Goal: Information Seeking & Learning: Learn about a topic

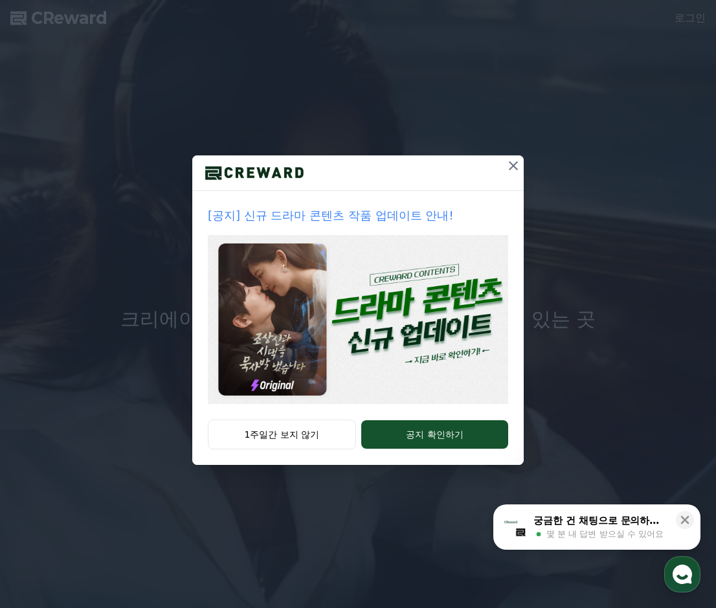
click at [512, 171] on icon at bounding box center [514, 166] width 16 height 16
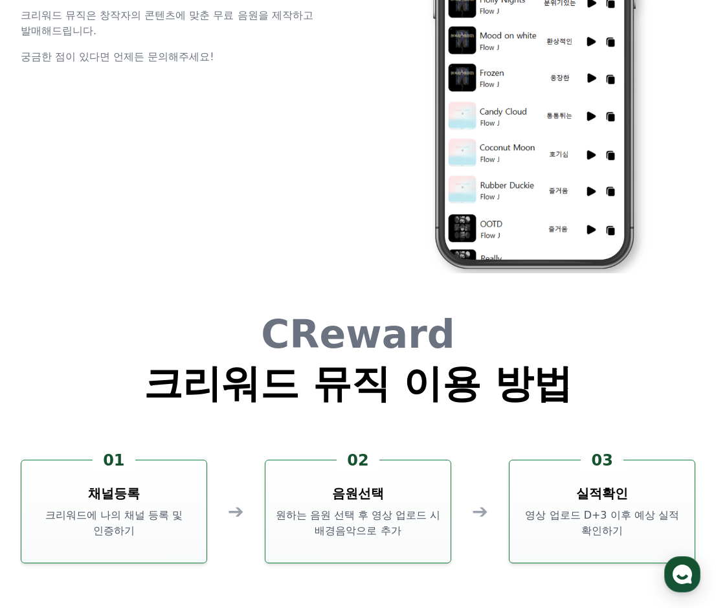
scroll to position [3316, 0]
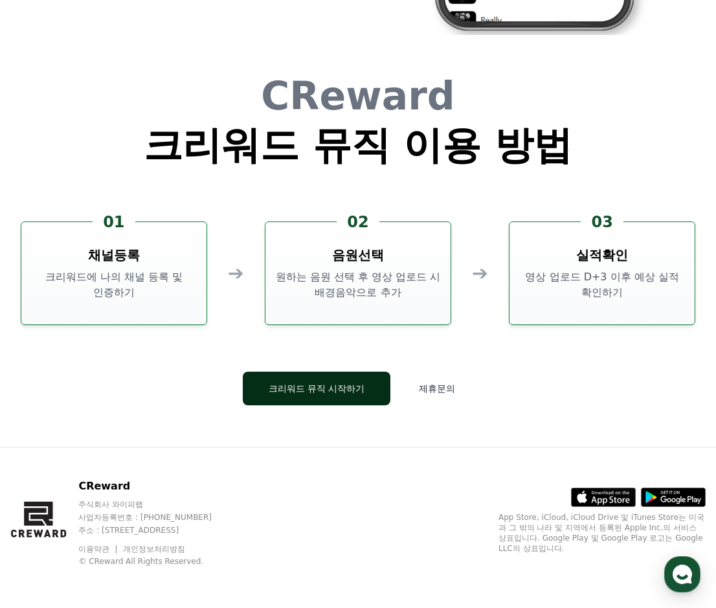
click at [342, 396] on button "크리워드 뮤직 시작하기" at bounding box center [317, 389] width 148 height 34
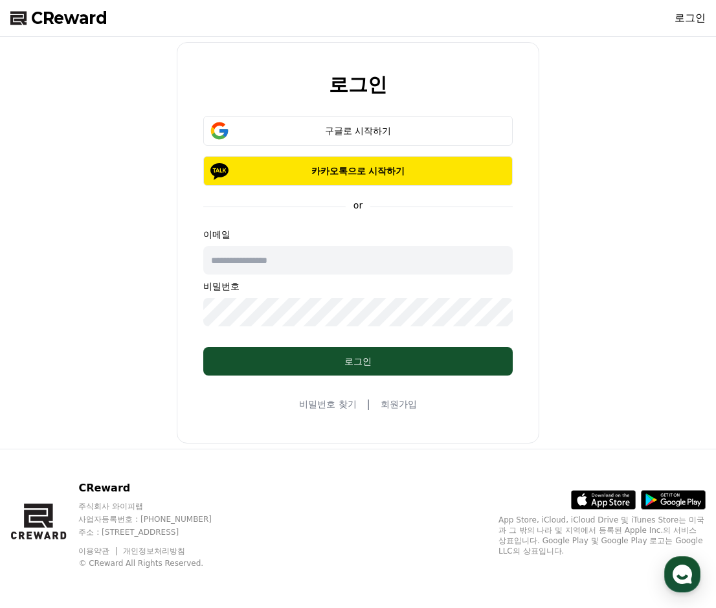
click at [398, 407] on link "회원가입" at bounding box center [399, 404] width 36 height 13
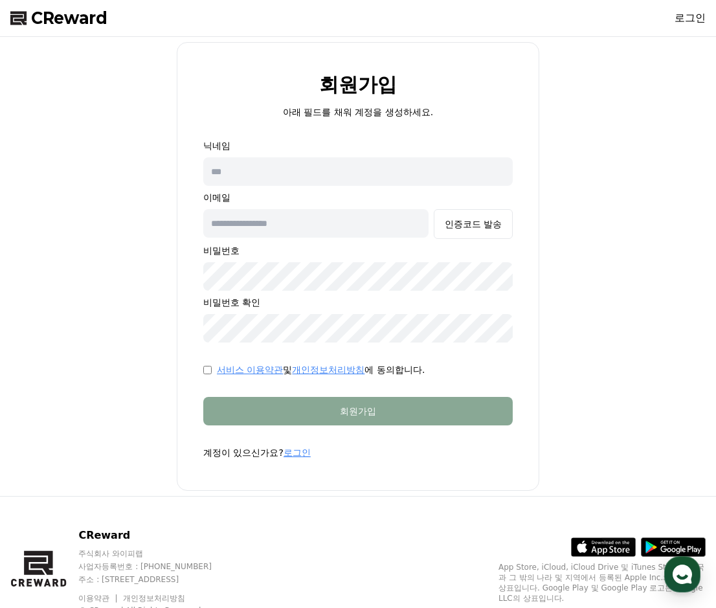
click at [374, 222] on input "text" at bounding box center [315, 223] width 225 height 28
click at [361, 167] on input "text" at bounding box center [358, 171] width 310 height 28
type input "*"
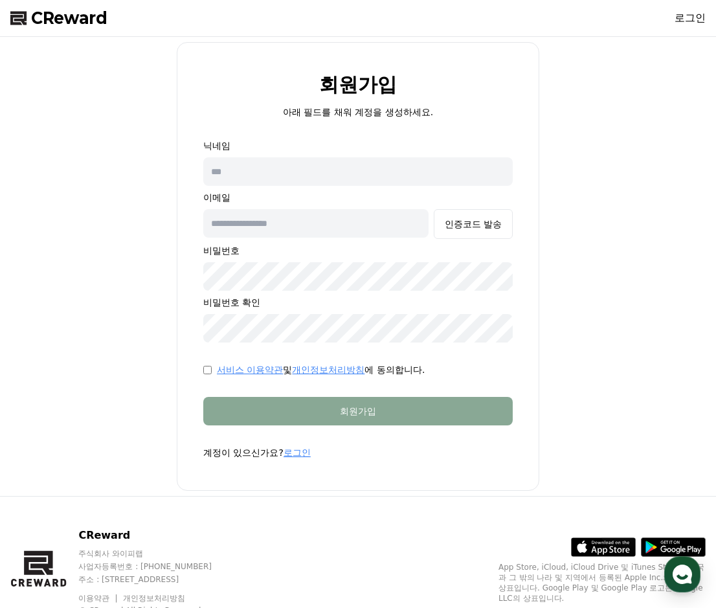
type input "*"
type input "**"
type input "*"
type input "**********"
click at [466, 227] on div "인증코드 발송" at bounding box center [473, 224] width 57 height 13
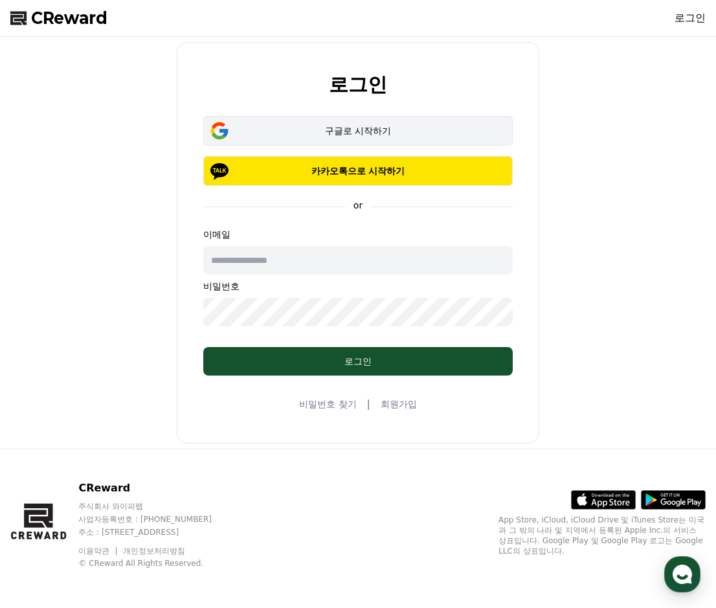
click at [342, 133] on div "구글로 시작하기" at bounding box center [358, 130] width 272 height 13
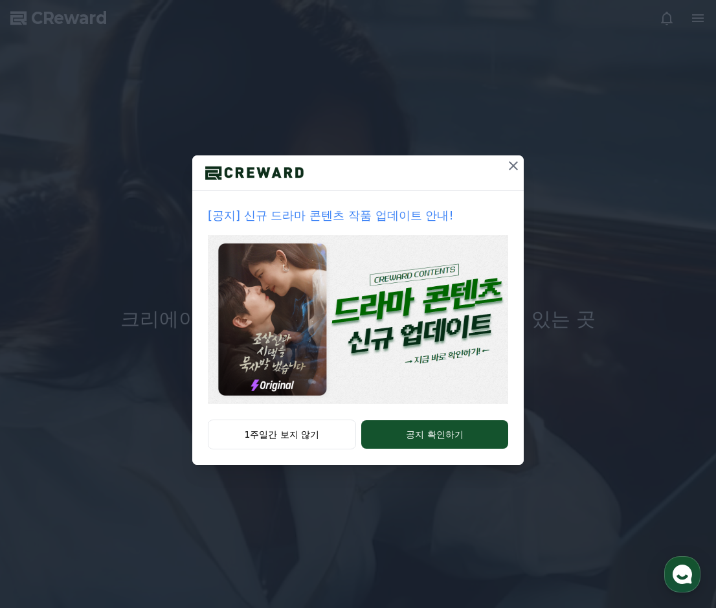
click at [408, 296] on img at bounding box center [358, 319] width 300 height 169
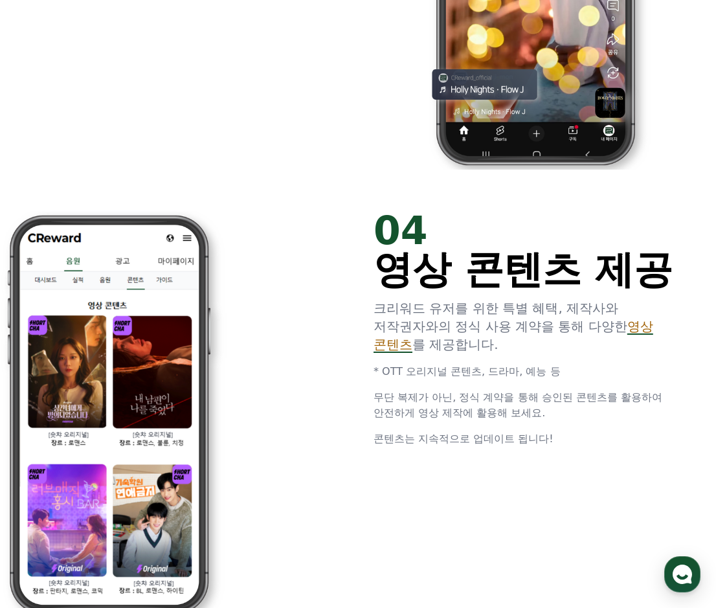
scroll to position [2474, 0]
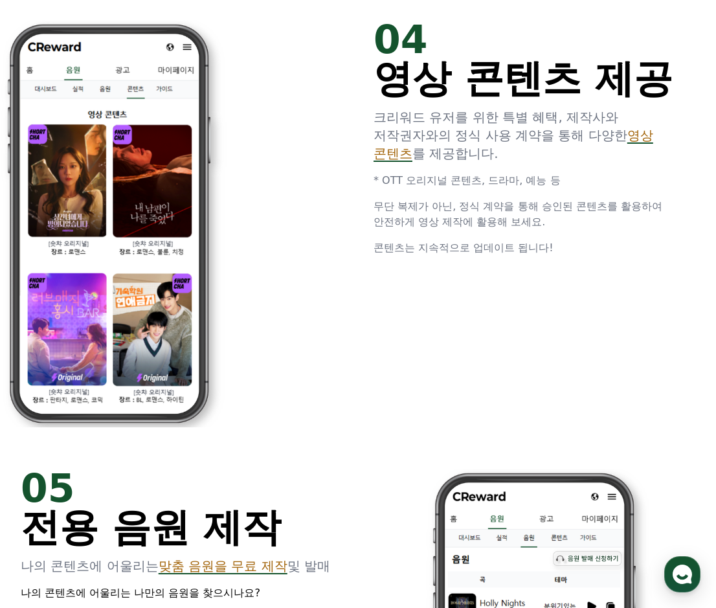
click at [409, 152] on span "영상 콘텐츠" at bounding box center [514, 145] width 280 height 34
click at [662, 132] on p "크리워드 유저를 위한 특별 혜택, 제작사와 저작권자와의 정식 사용 계약을 통해 다양한 영상 콘텐츠 를 제공합니다." at bounding box center [535, 135] width 322 height 54
drag, startPoint x: 716, startPoint y: 418, endPoint x: 721, endPoint y: 458, distance: 40.5
click at [558, 209] on span "무단 복제가 아닌, 정식 계약을 통해 승인된 콘텐츠를 활용하여 안전하게 영상 제작에 활용해 보세요." at bounding box center [518, 214] width 289 height 28
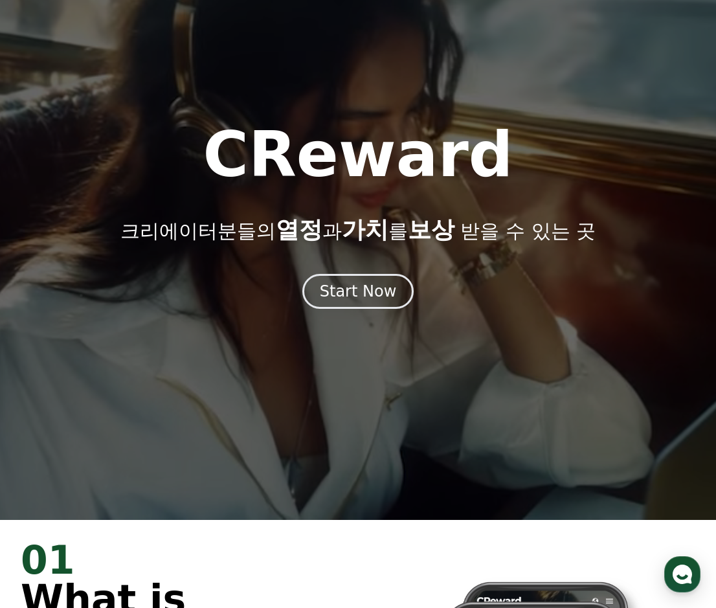
scroll to position [0, 0]
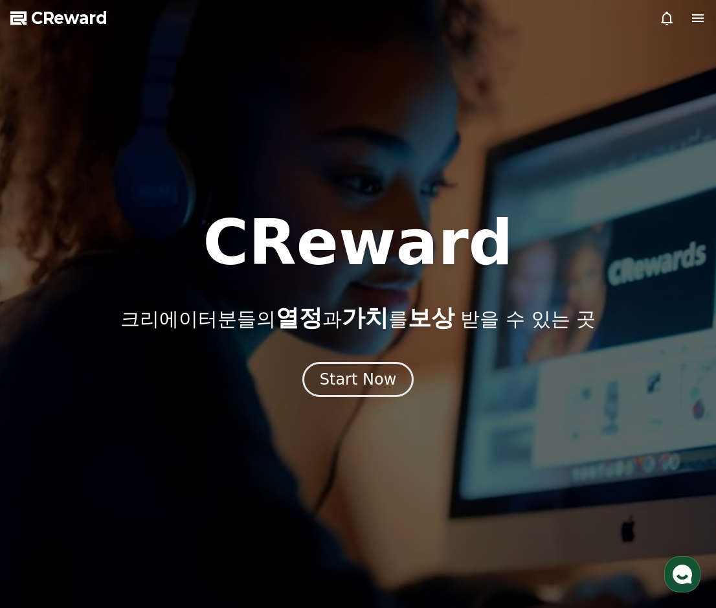
click at [699, 12] on icon at bounding box center [698, 18] width 16 height 16
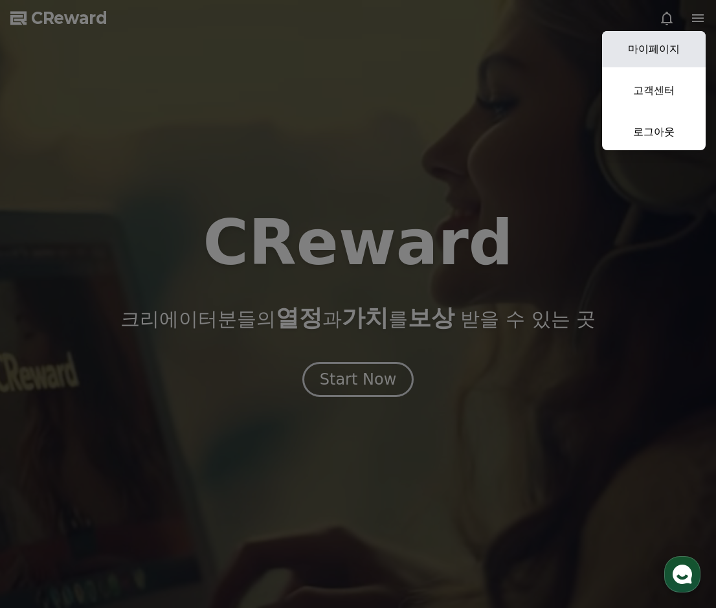
click at [651, 56] on link "마이페이지" at bounding box center [654, 49] width 104 height 36
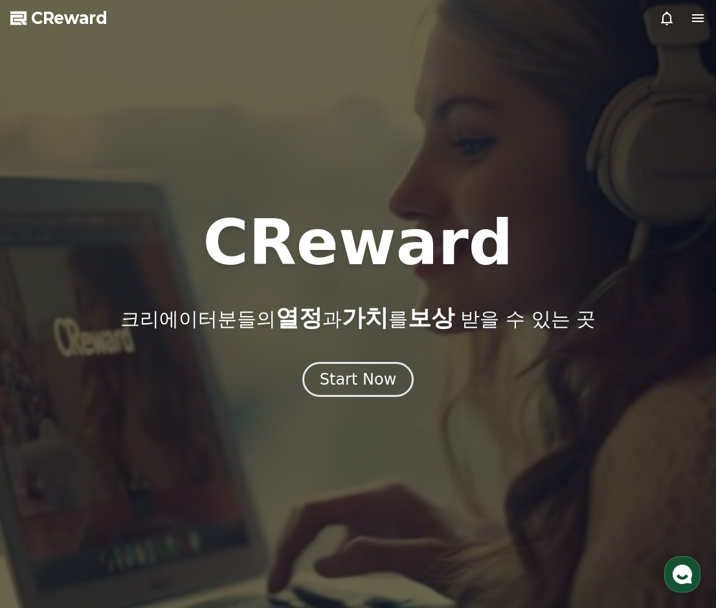
select select "**********"
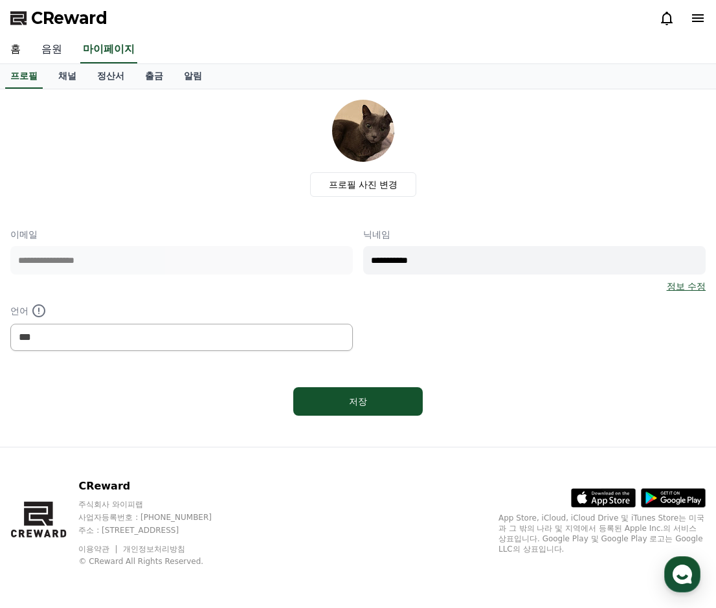
click at [61, 52] on link "음원" at bounding box center [51, 49] width 41 height 27
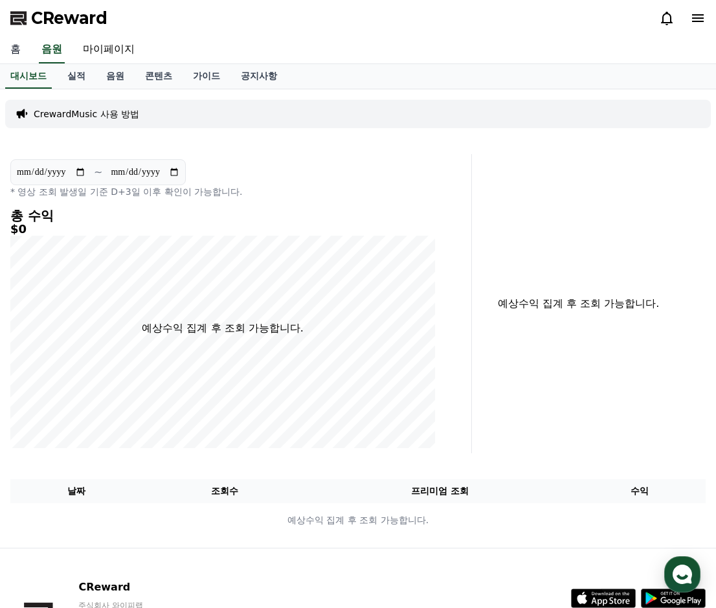
click at [6, 45] on link "홈" at bounding box center [15, 49] width 31 height 27
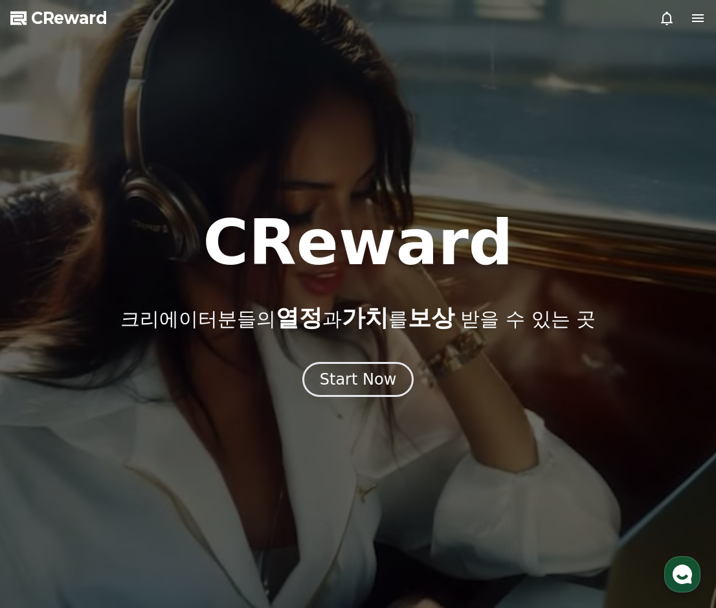
click at [695, 14] on icon at bounding box center [698, 18] width 12 height 8
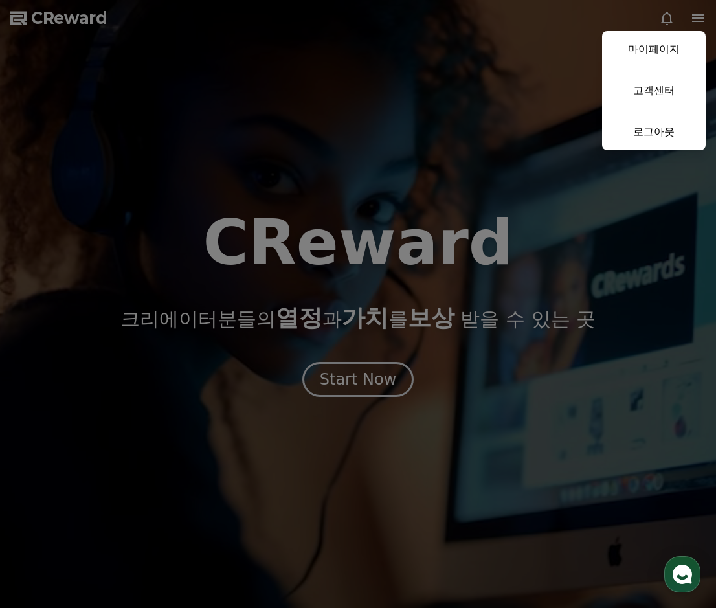
click at [696, 14] on button "close" at bounding box center [358, 304] width 716 height 608
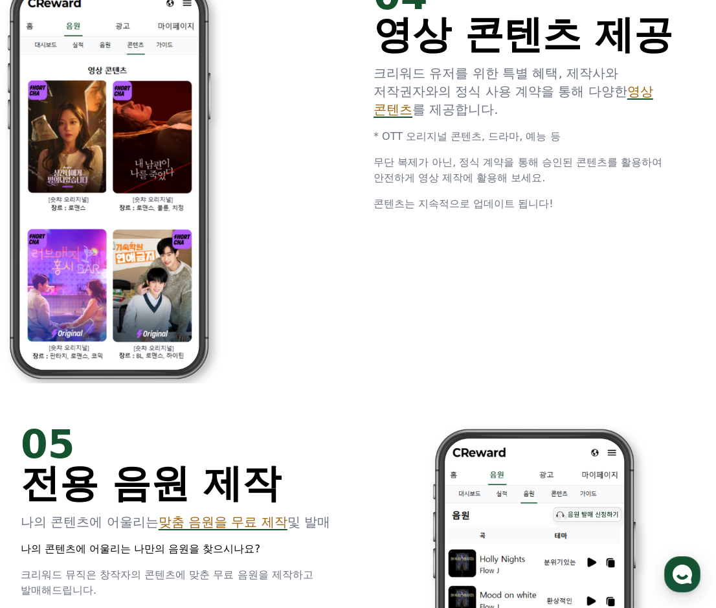
scroll to position [2410, 0]
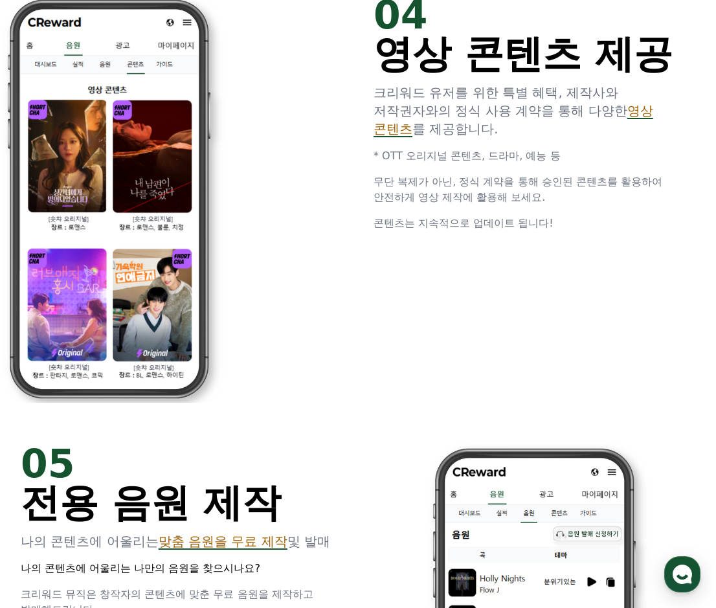
scroll to position [2305, 0]
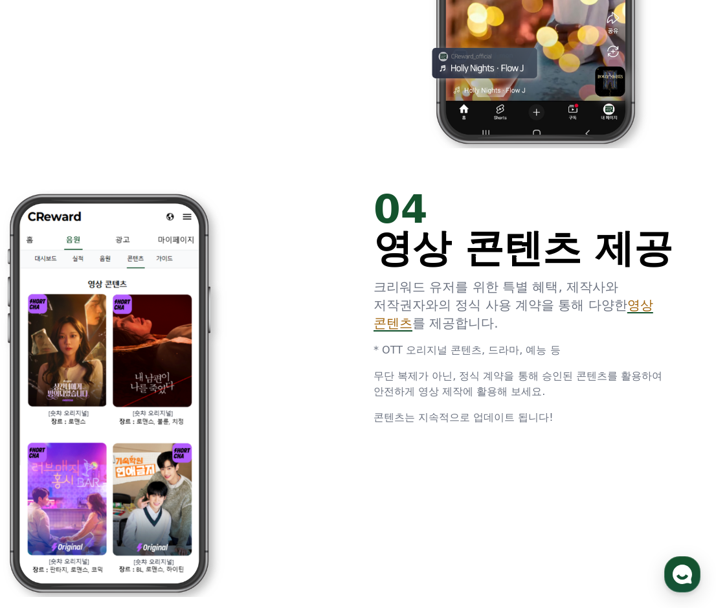
click at [400, 324] on span "영상 콘텐츠" at bounding box center [514, 314] width 280 height 34
click at [625, 296] on p "크리워드 유저를 위한 특별 혜택, 제작사와 저작권자와의 정식 사용 계약을 통해 다양한 영상 콘텐츠 를 제공합니다." at bounding box center [535, 305] width 322 height 54
click at [525, 359] on div "04 영상 콘텐츠 제공 크리워드 유저를 위한 특별 혜택, 제작사와 저작권자와의 정식 사용 계약을 통해 다양한 영상 콘텐츠 를 제공합니다. * …" at bounding box center [535, 308] width 322 height 236
click at [394, 326] on span "영상 콘텐츠" at bounding box center [514, 314] width 280 height 34
drag, startPoint x: 633, startPoint y: 308, endPoint x: 682, endPoint y: 310, distance: 49.3
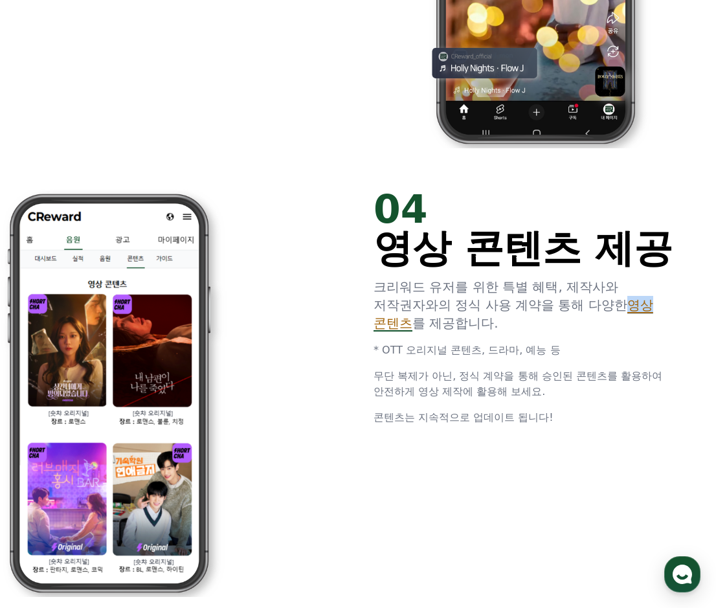
click at [682, 310] on p "크리워드 유저를 위한 특별 혜택, 제작사와 저작권자와의 정식 사용 계약을 통해 다양한 영상 콘텐츠 를 제공합니다." at bounding box center [535, 305] width 322 height 54
drag, startPoint x: 682, startPoint y: 310, endPoint x: 617, endPoint y: 321, distance: 65.7
click at [617, 321] on p "크리워드 유저를 위한 특별 혜택, 제작사와 저작권자와의 정식 사용 계약을 통해 다양한 영상 콘텐츠 를 제공합니다." at bounding box center [535, 305] width 322 height 54
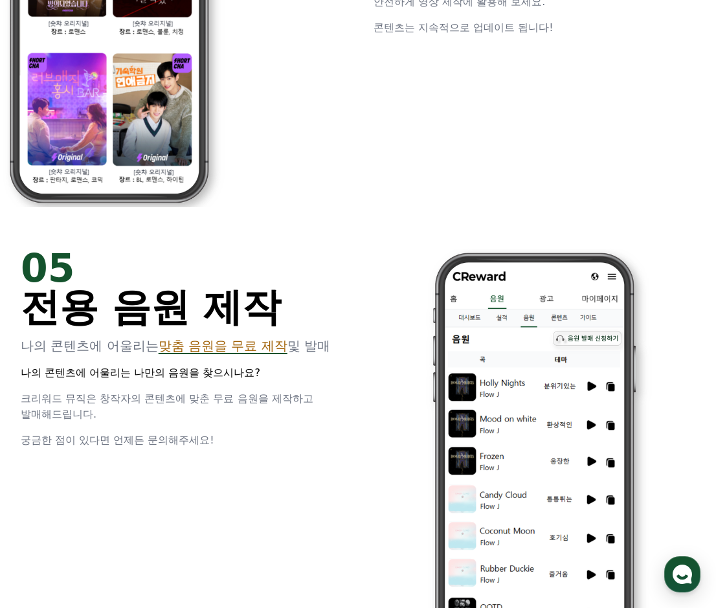
scroll to position [2693, 0]
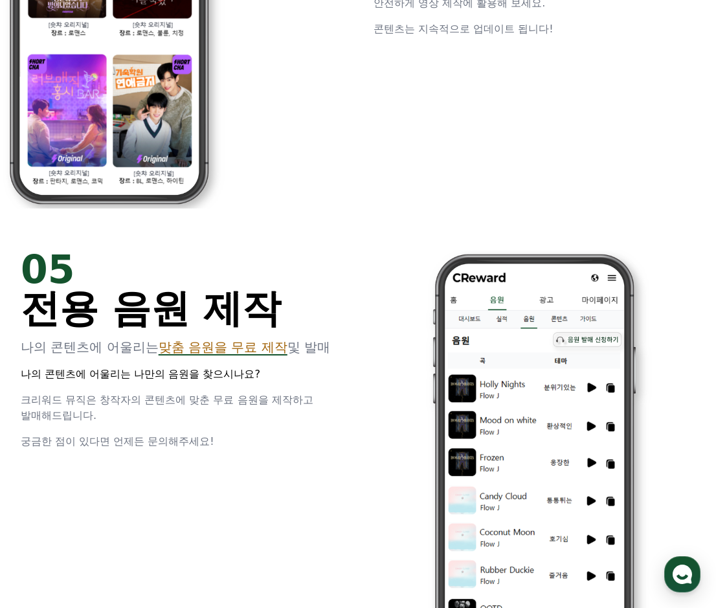
click at [80, 142] on img at bounding box center [109, 5] width 322 height 408
click at [211, 331] on span "전용 음원 제작" at bounding box center [151, 308] width 260 height 45
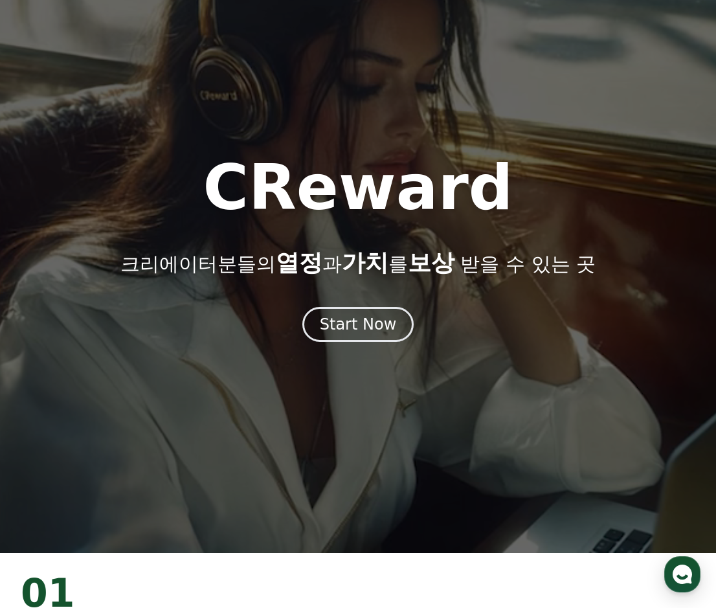
scroll to position [0, 0]
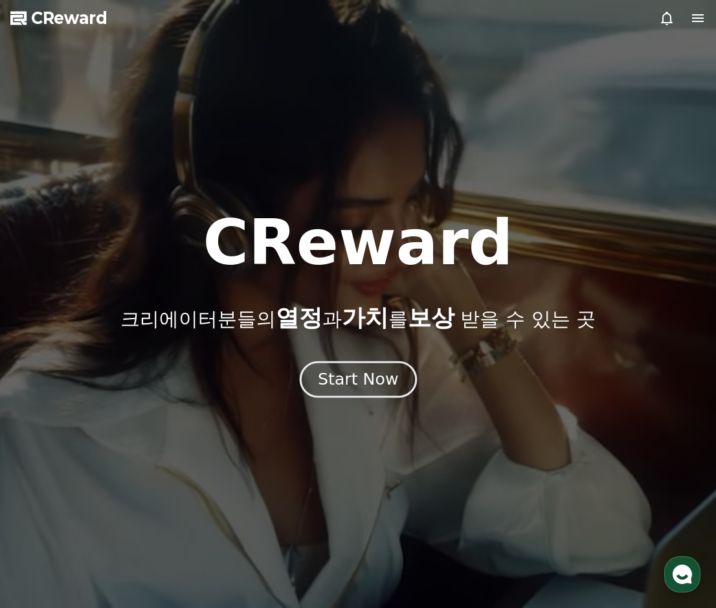
click at [363, 365] on button "Start Now" at bounding box center [357, 379] width 117 height 37
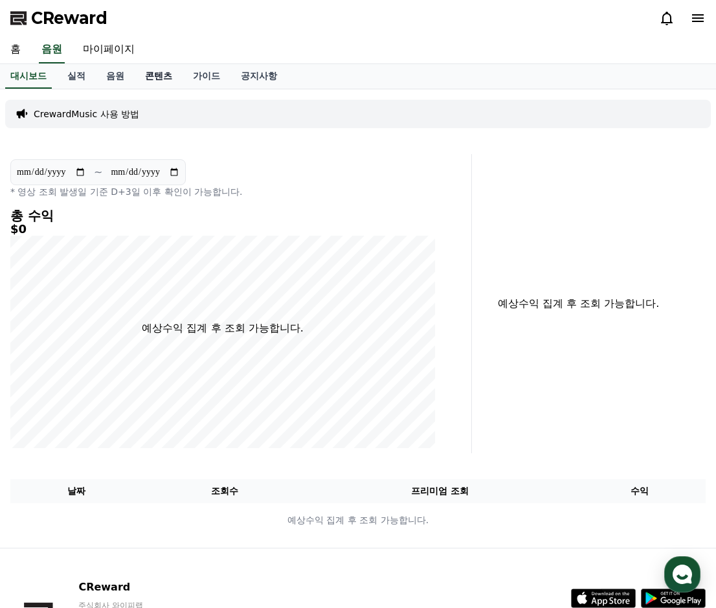
click at [156, 80] on link "콘텐츠" at bounding box center [159, 76] width 48 height 25
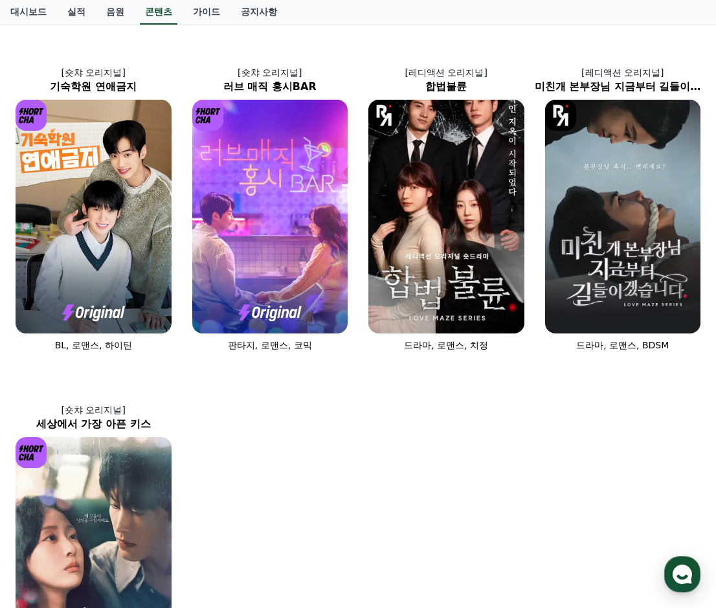
scroll to position [390, 0]
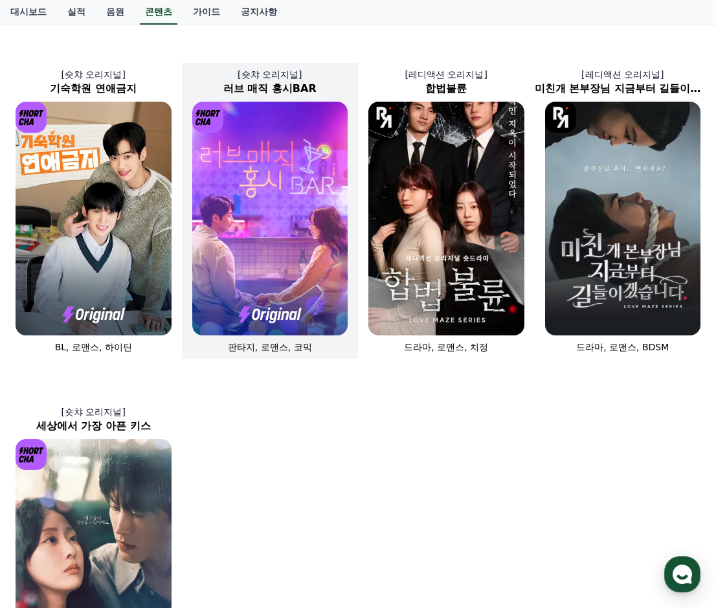
click at [288, 285] on img at bounding box center [270, 219] width 156 height 234
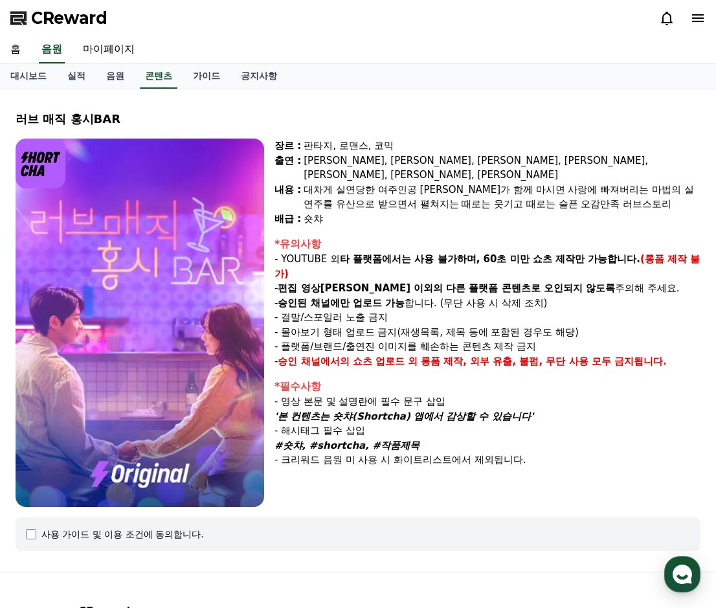
scroll to position [390, 0]
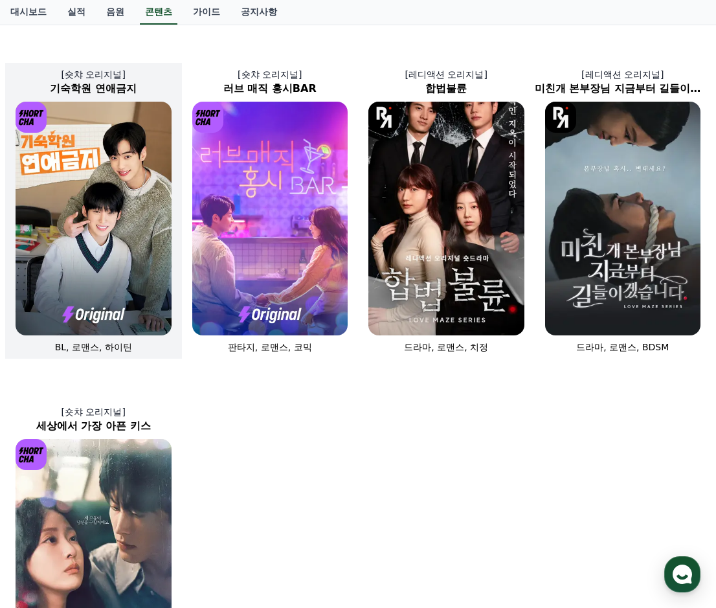
click at [104, 178] on img at bounding box center [94, 219] width 156 height 234
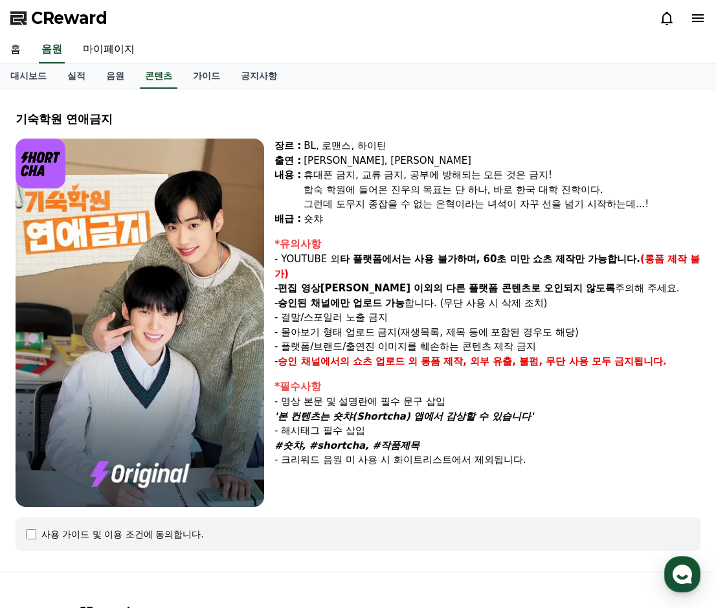
click at [375, 414] on em "'본 컨텐츠는 숏챠(Shortcha) 앱에서 감상할 수 있습니다'" at bounding box center [404, 417] width 259 height 12
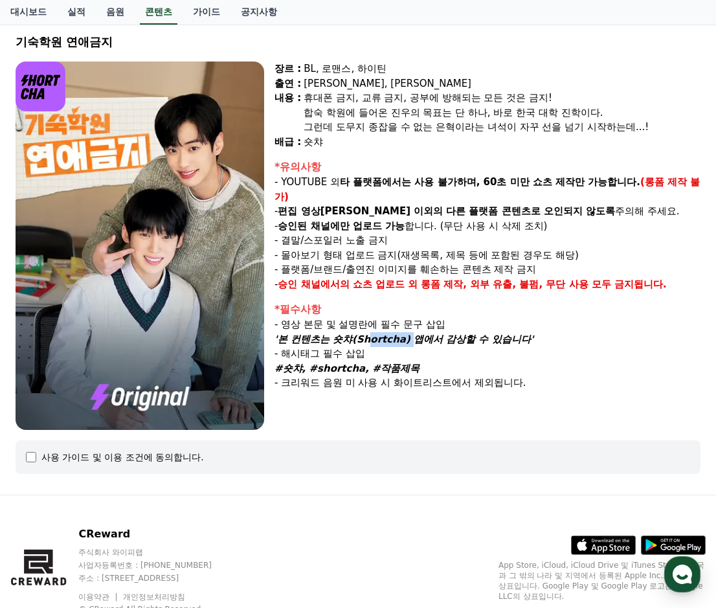
scroll to position [125, 0]
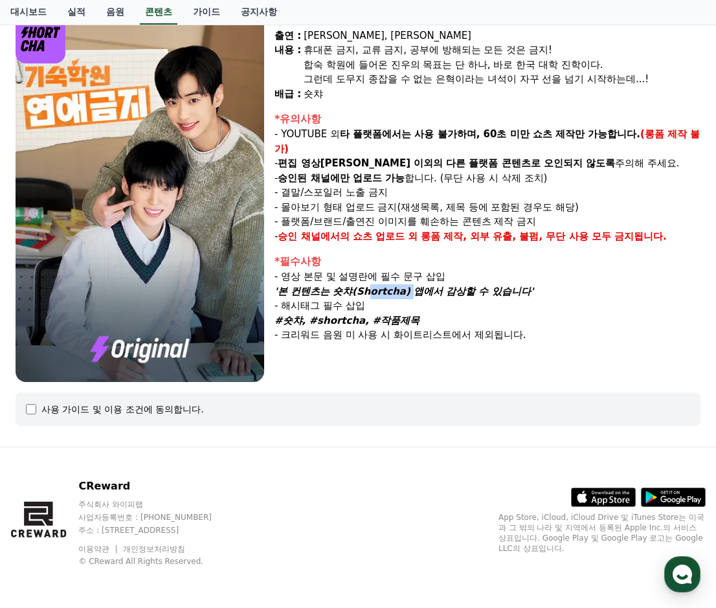
copy em "Shortcha"
click at [175, 416] on div "사용 가이드 및 이용 조건에 동의합니다." at bounding box center [358, 409] width 685 height 34
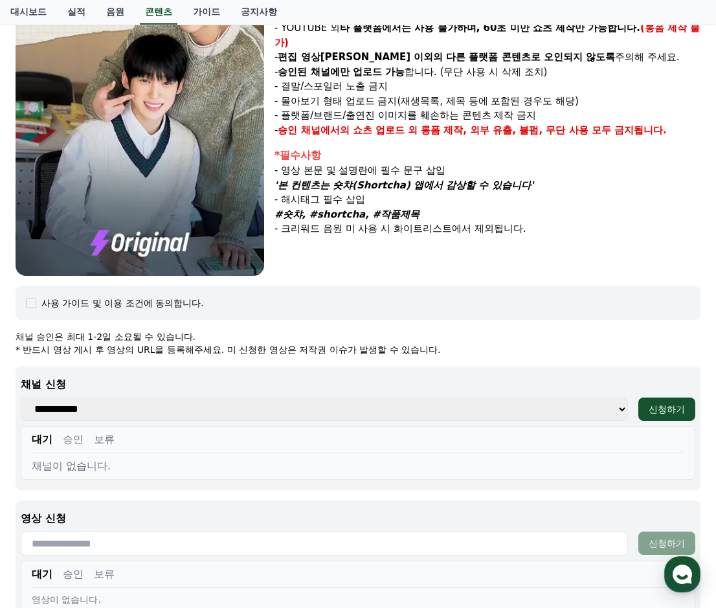
scroll to position [449, 0]
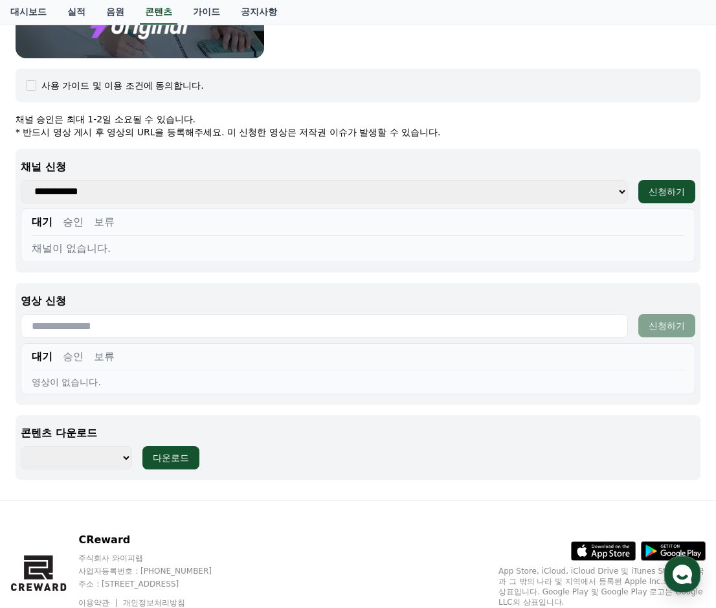
click at [120, 249] on div "채널이 없습니다." at bounding box center [358, 249] width 653 height 16
click at [115, 195] on select "**********" at bounding box center [324, 191] width 607 height 23
click at [177, 325] on input "text" at bounding box center [324, 326] width 607 height 24
click at [113, 455] on select "*********" at bounding box center [76, 457] width 111 height 23
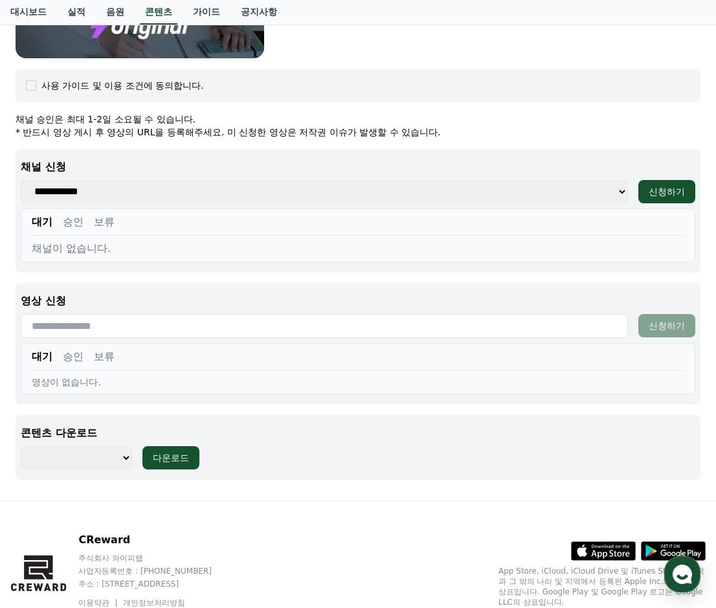
select select "**********"
click at [21, 446] on select "*********" at bounding box center [76, 457] width 111 height 23
click at [106, 454] on select "*********" at bounding box center [76, 457] width 111 height 23
click at [104, 454] on select "*********" at bounding box center [76, 457] width 111 height 23
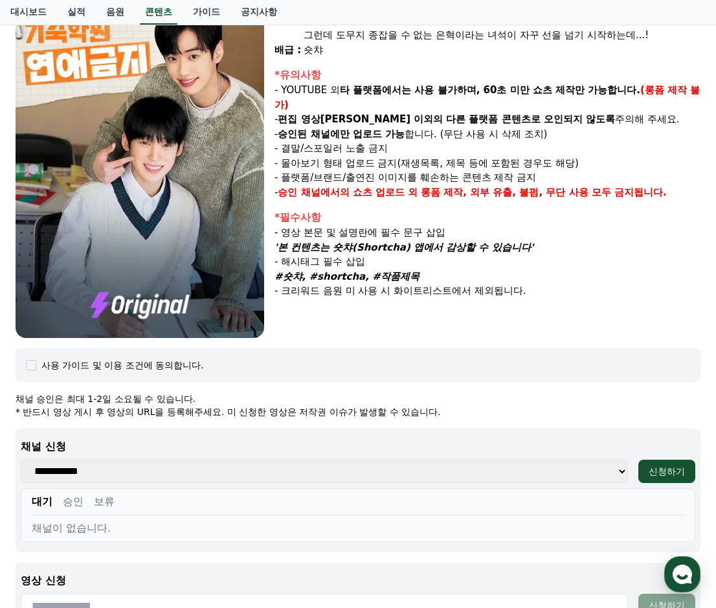
scroll to position [503, 0]
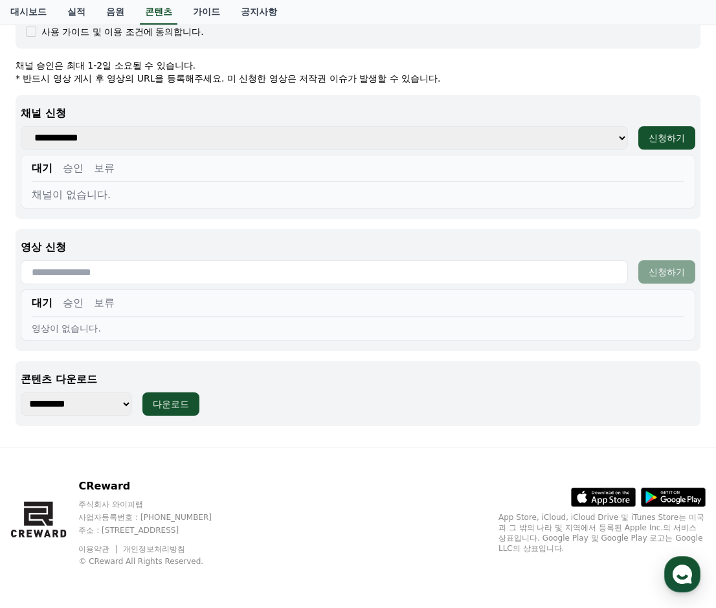
click at [76, 296] on button "승인" at bounding box center [73, 303] width 21 height 16
click at [103, 302] on button "보류" at bounding box center [104, 303] width 21 height 16
click at [73, 168] on button "승인" at bounding box center [73, 169] width 21 height 16
click at [98, 168] on button "보류" at bounding box center [104, 169] width 21 height 16
click at [98, 136] on select "**********" at bounding box center [324, 137] width 607 height 23
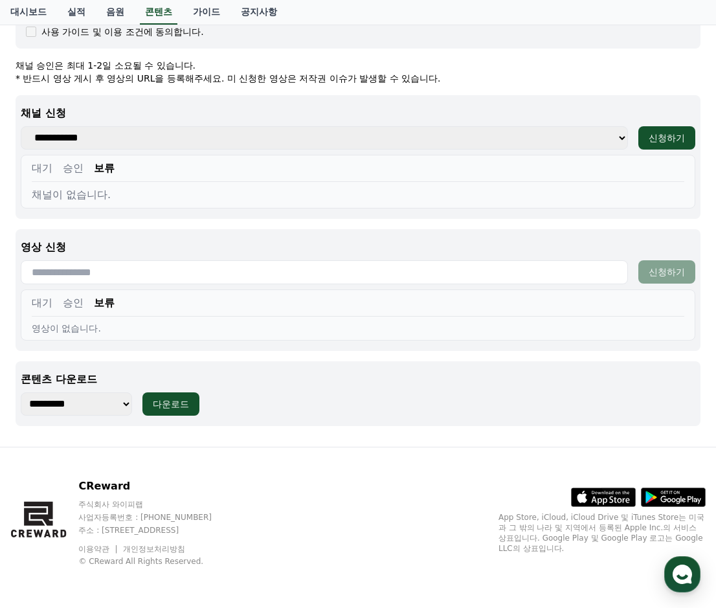
click at [98, 136] on select "**********" at bounding box center [324, 137] width 607 height 23
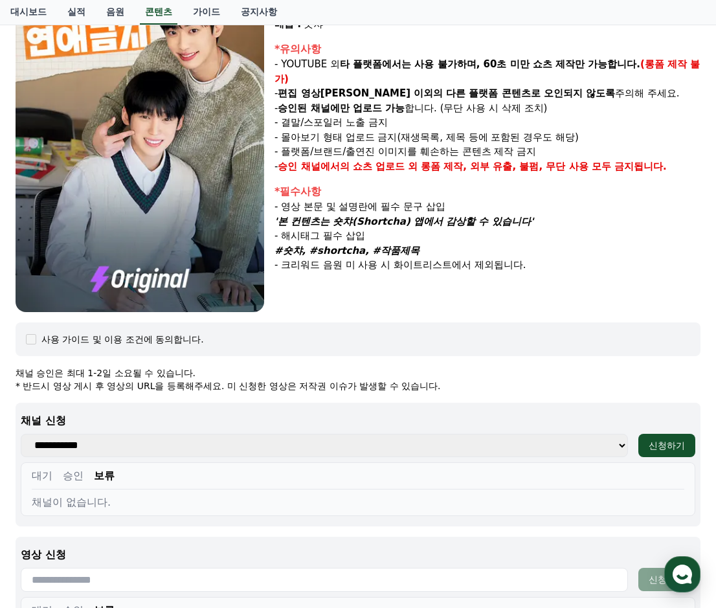
scroll to position [0, 0]
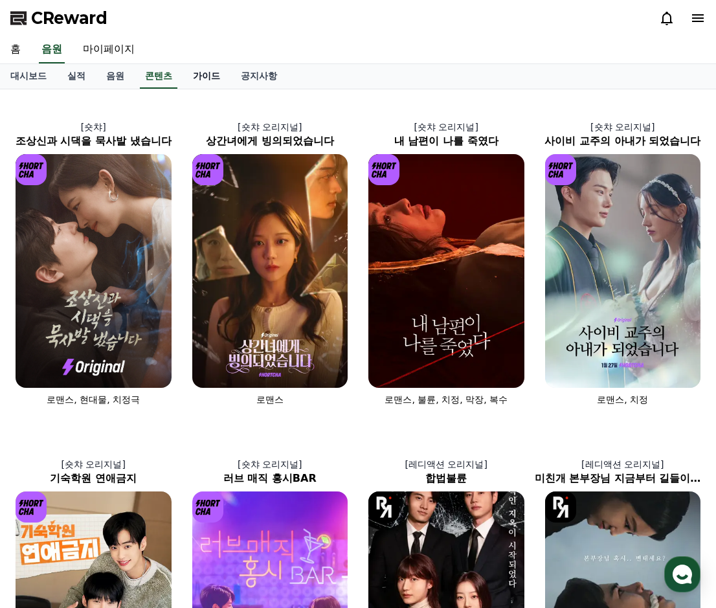
click at [222, 71] on link "가이드" at bounding box center [207, 76] width 48 height 25
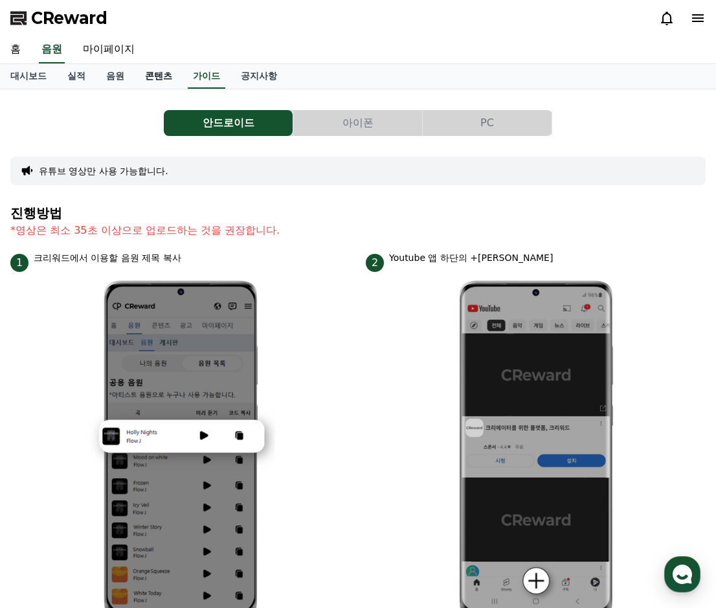
click at [176, 82] on link "콘텐츠" at bounding box center [159, 76] width 48 height 25
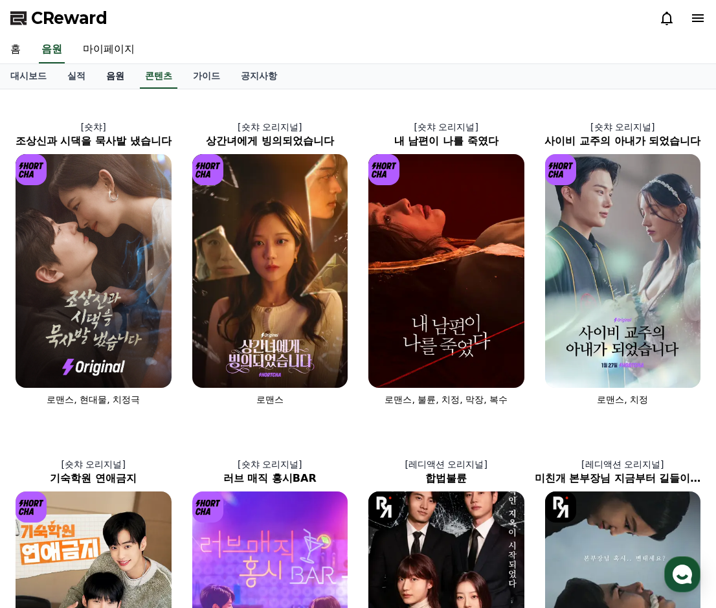
click at [110, 80] on link "음원" at bounding box center [115, 76] width 39 height 25
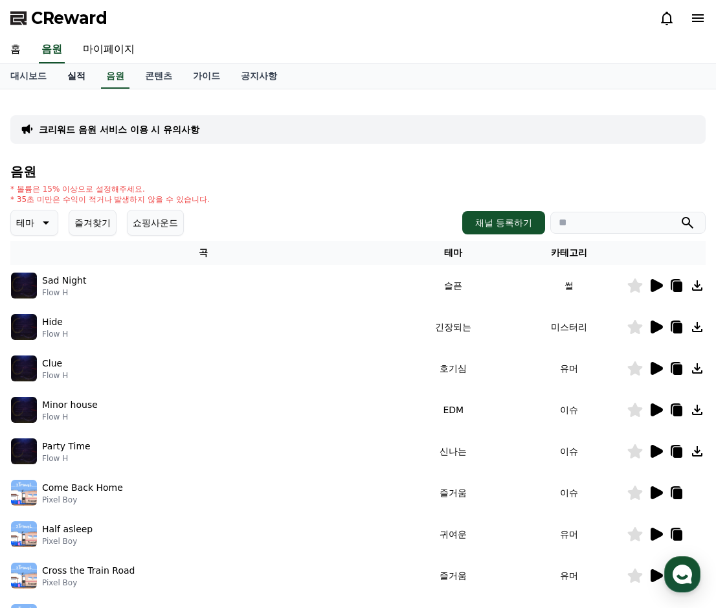
click at [93, 76] on link "실적" at bounding box center [76, 76] width 39 height 25
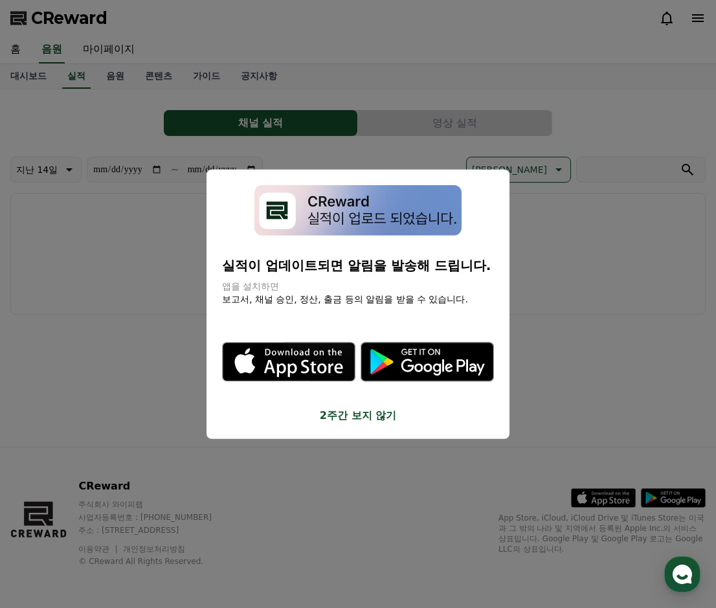
click at [26, 81] on button "close modal" at bounding box center [358, 304] width 716 height 608
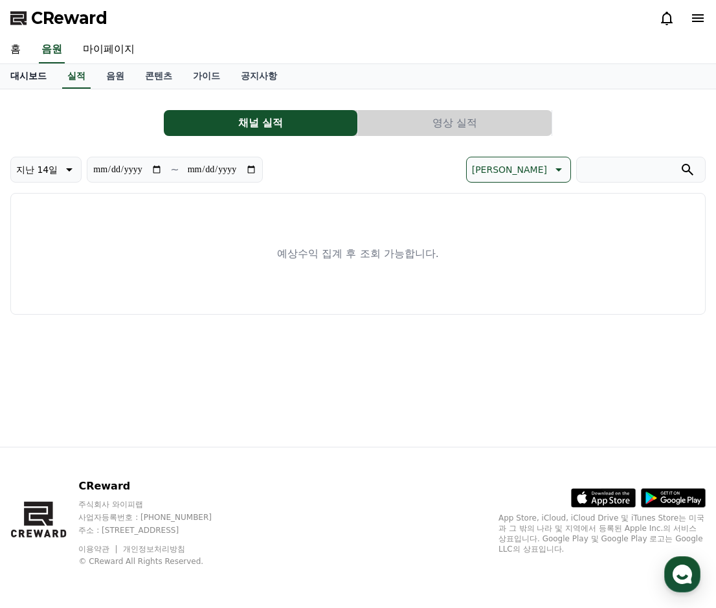
click at [20, 78] on link "대시보드" at bounding box center [28, 76] width 57 height 25
